Goal: Task Accomplishment & Management: Use online tool/utility

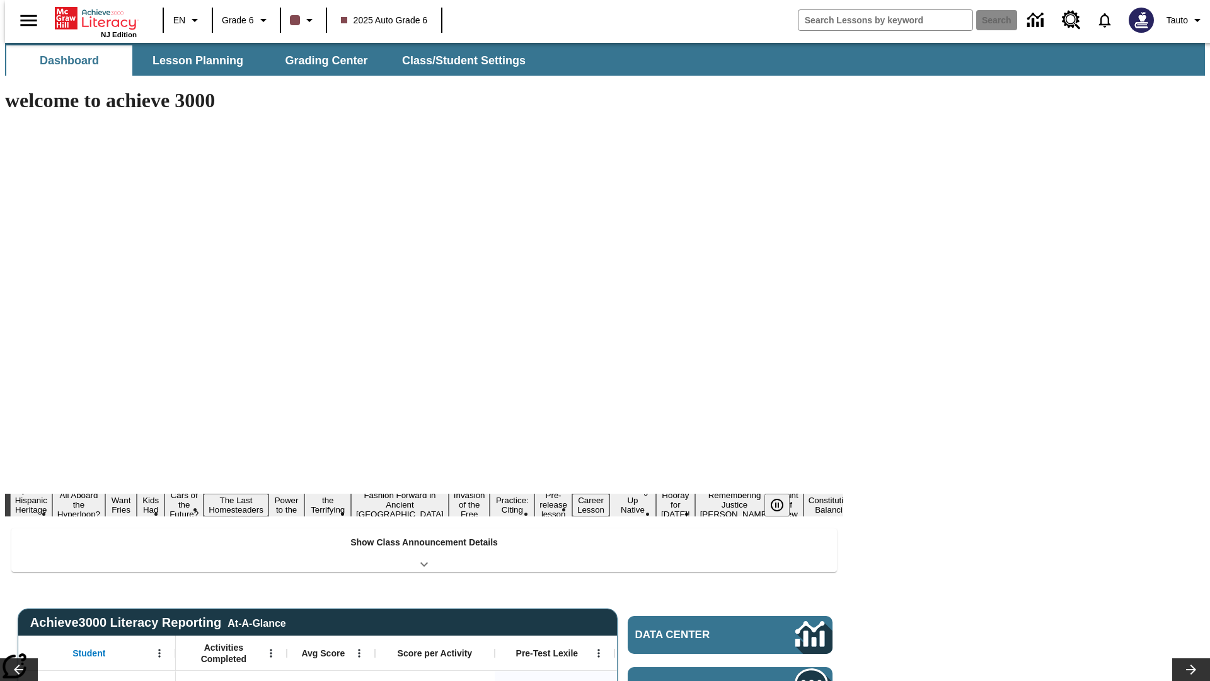
type input "-1"
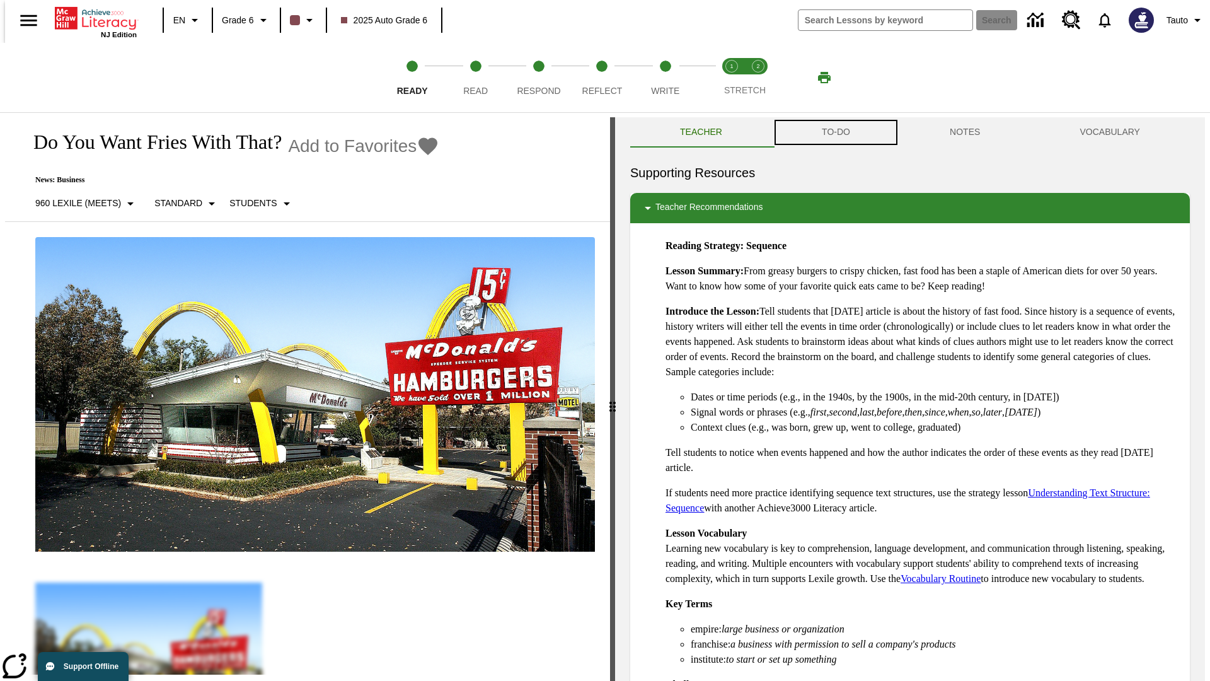
click at [835, 132] on button "TO-DO" at bounding box center [836, 132] width 128 height 30
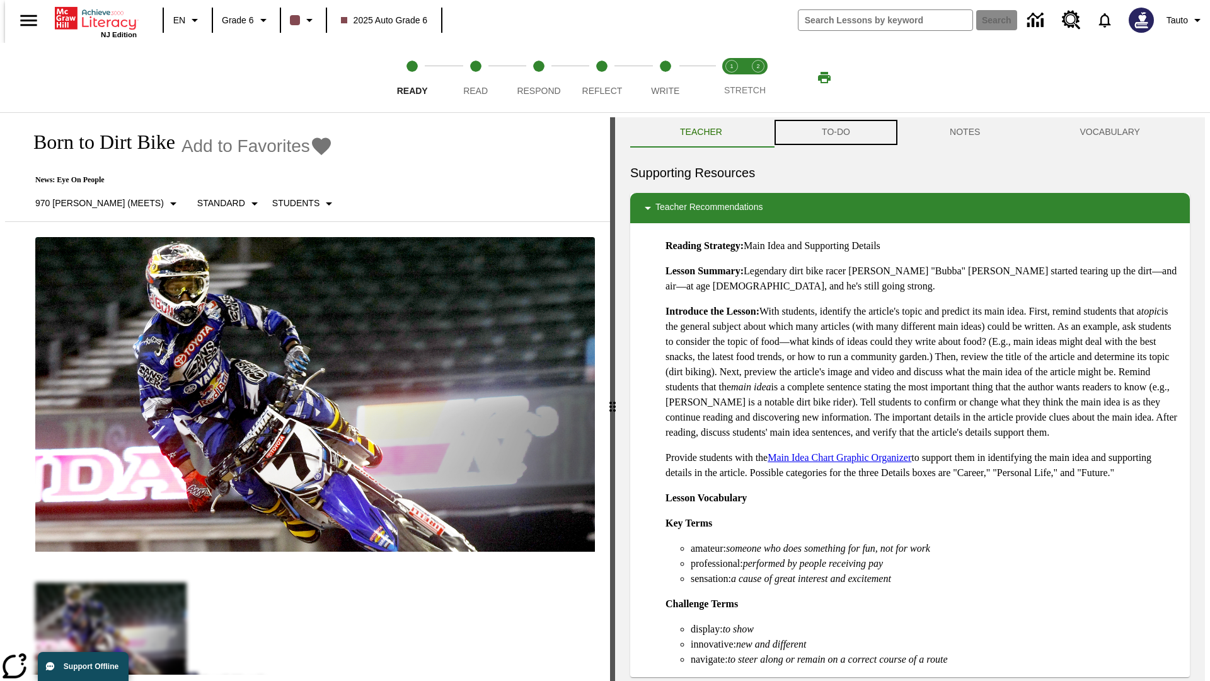
click at [835, 132] on button "TO-DO" at bounding box center [836, 132] width 128 height 30
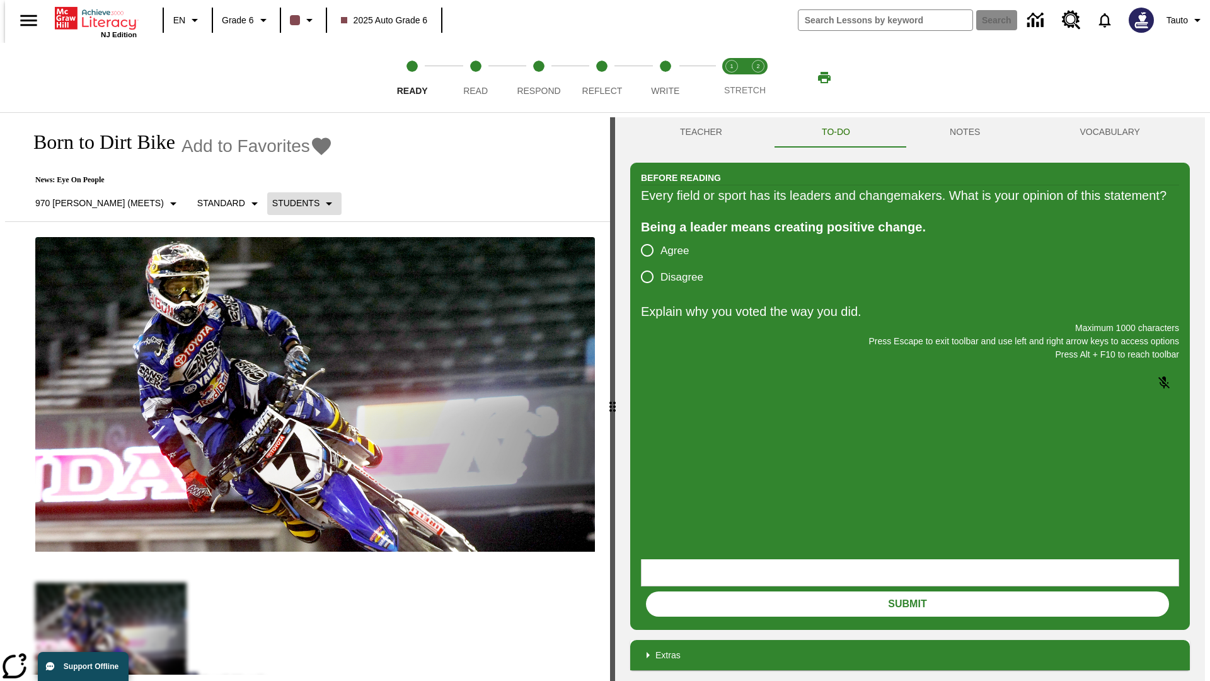
click at [272, 203] on p "Students" at bounding box center [295, 203] width 47 height 13
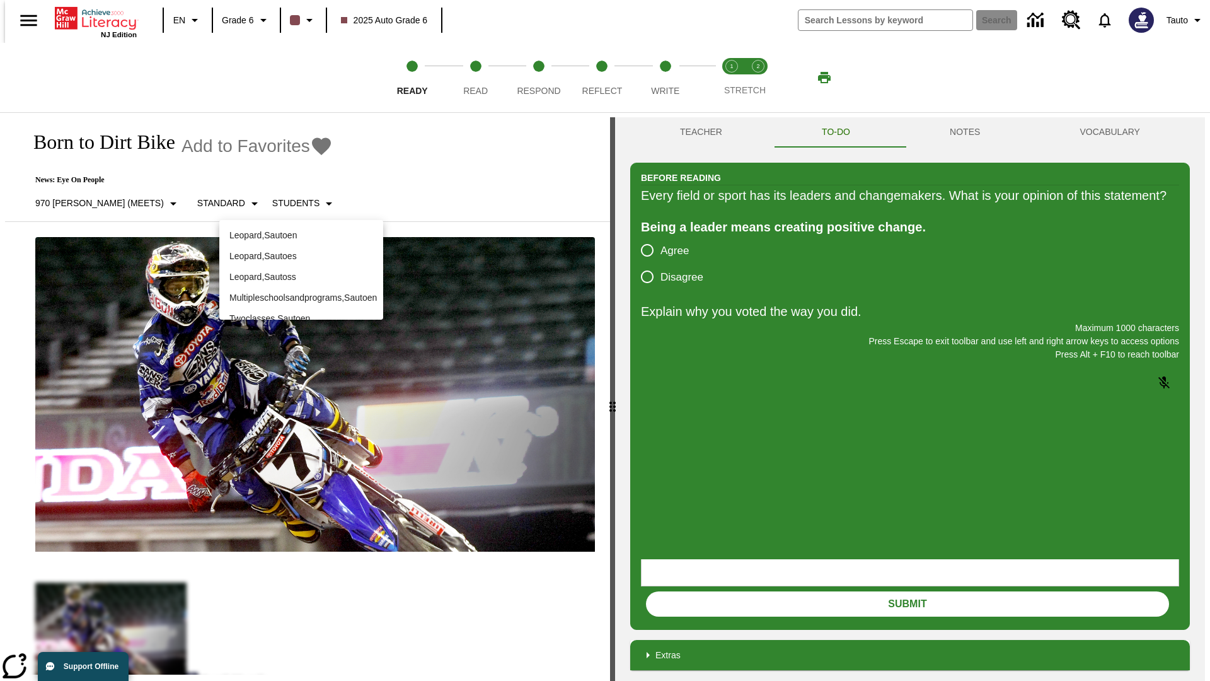
click at [605, 340] on div at bounding box center [605, 340] width 1210 height 681
